Goal: Complete application form

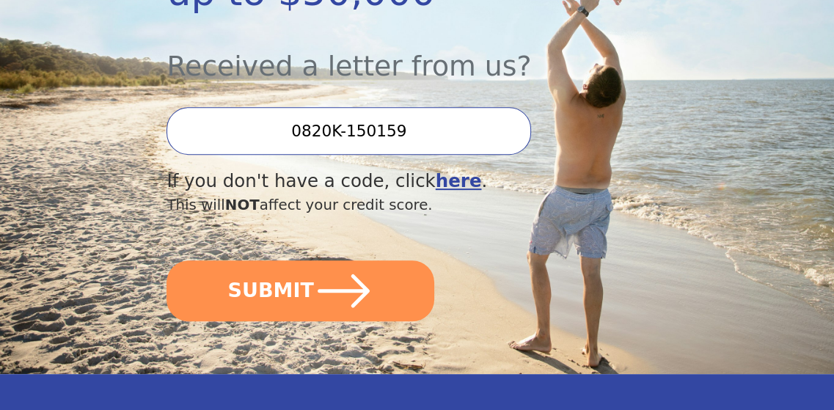
scroll to position [440, 0]
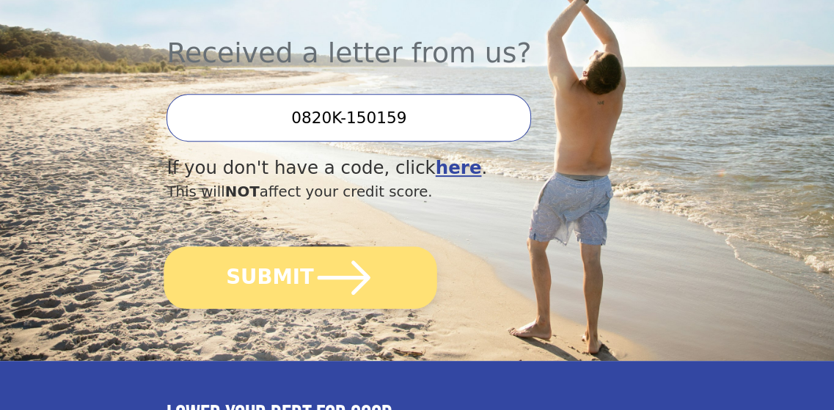
click at [325, 258] on icon "submit" at bounding box center [344, 277] width 61 height 61
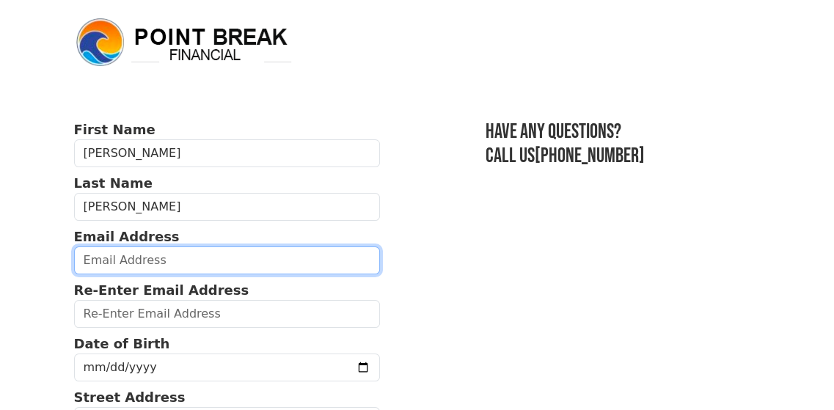
click at [258, 266] on input "email" at bounding box center [227, 261] width 306 height 28
type input "luvs10@hotmail.com"
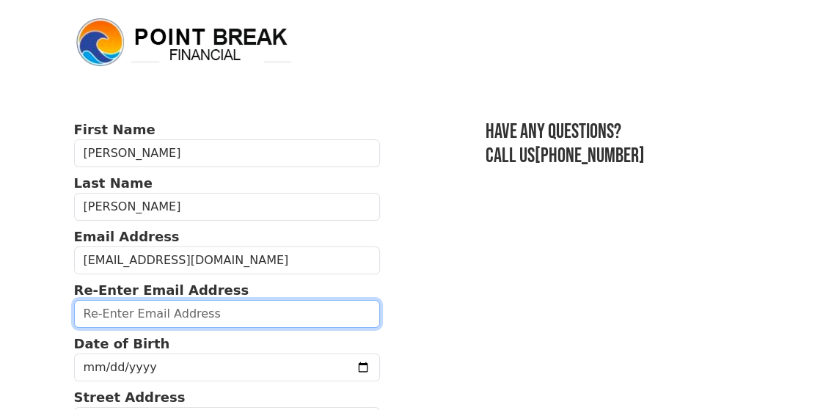
type input "luvs10@hotmail.com"
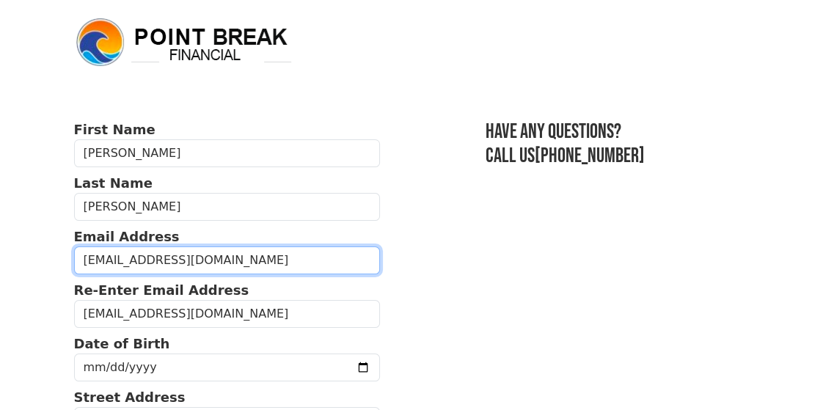
type input "(217) 690-7468"
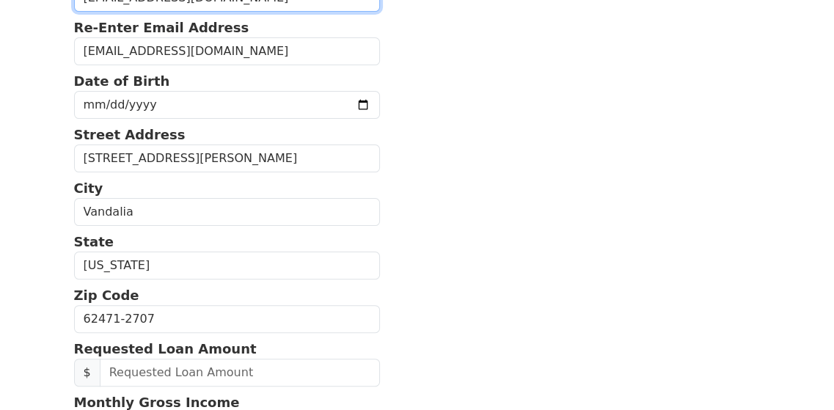
scroll to position [167, 0]
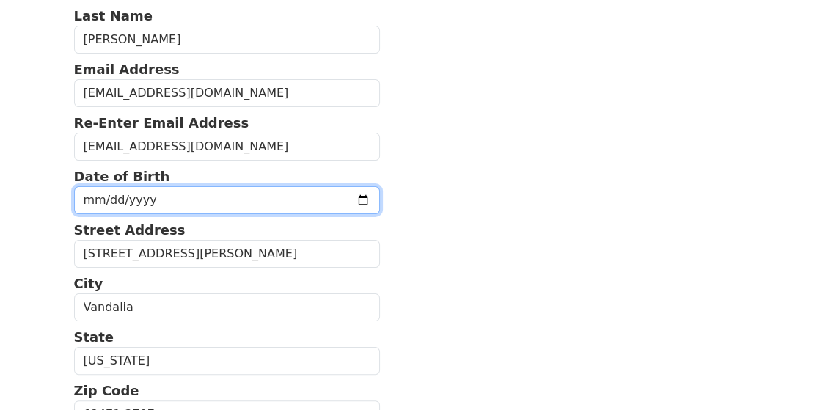
click at [82, 199] on input "date" at bounding box center [227, 200] width 306 height 28
type input "1985-05-01"
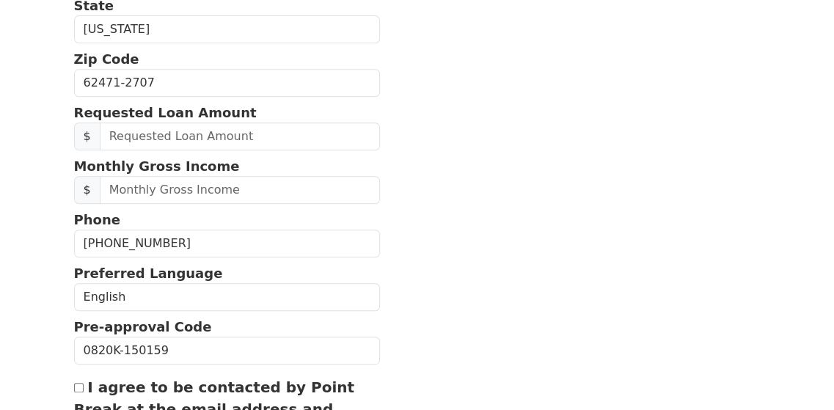
scroll to position [534, 0]
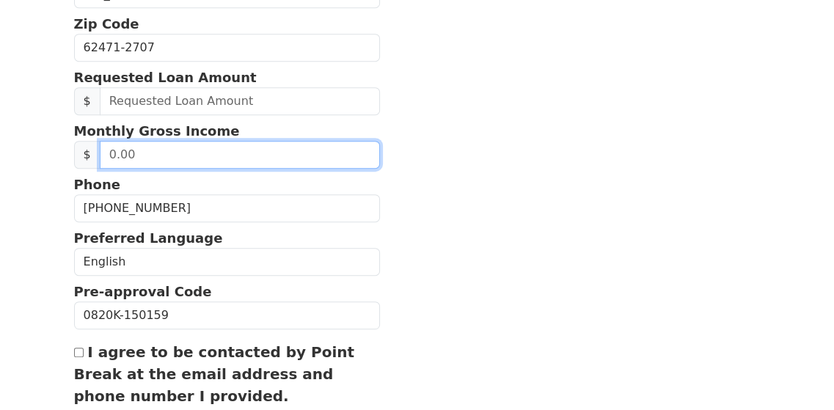
click at [111, 148] on input "text" at bounding box center [240, 155] width 280 height 28
type input "2,400.00"
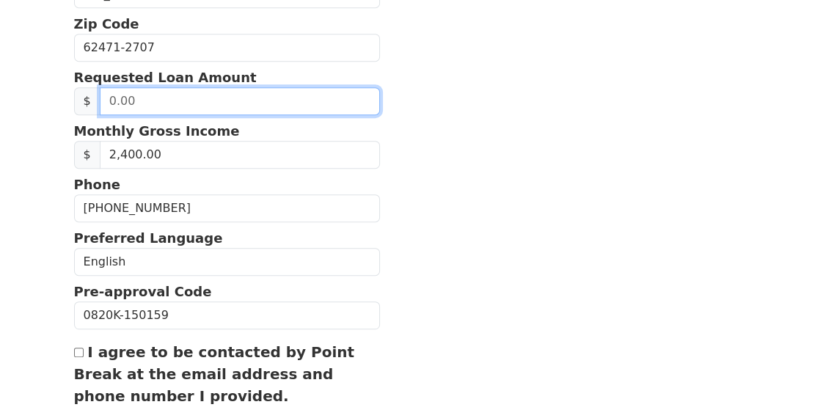
click at [161, 98] on input "text" at bounding box center [240, 101] width 280 height 28
type input "15,000.00"
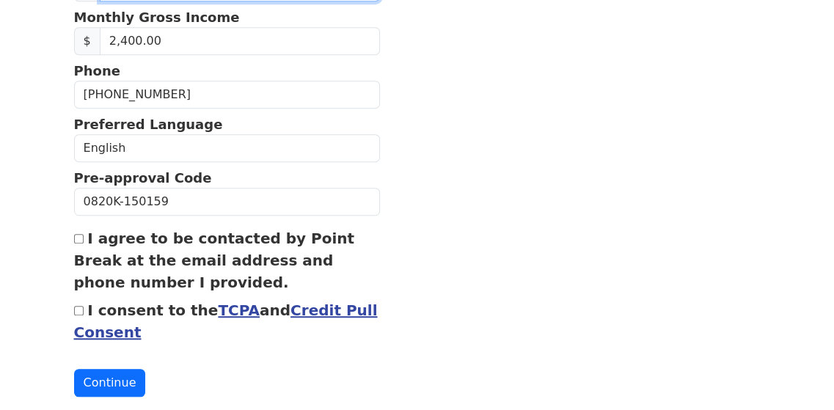
scroll to position [670, 0]
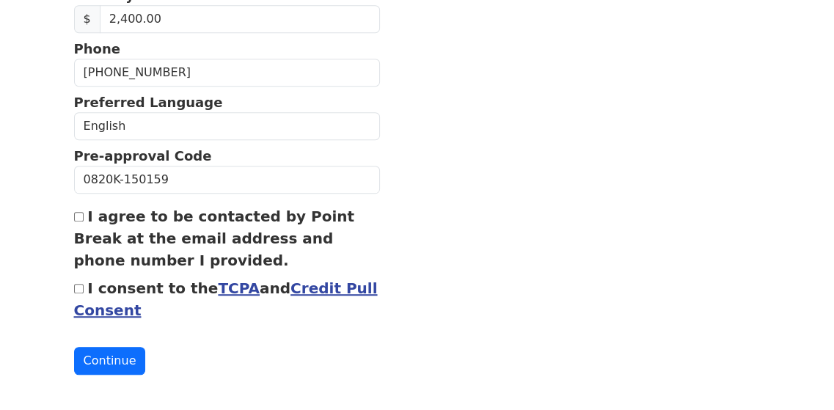
click at [76, 212] on input "I agree to be contacted by Point Break at the email address and phone number I …" at bounding box center [79, 217] width 10 height 10
checkbox input "true"
click at [80, 288] on input "I consent to the TCPA and Credit Pull Consent" at bounding box center [79, 289] width 10 height 10
checkbox input "true"
click at [117, 366] on button "Continue" at bounding box center [110, 361] width 72 height 28
